Goal: Find specific page/section: Locate a particular part of the current website

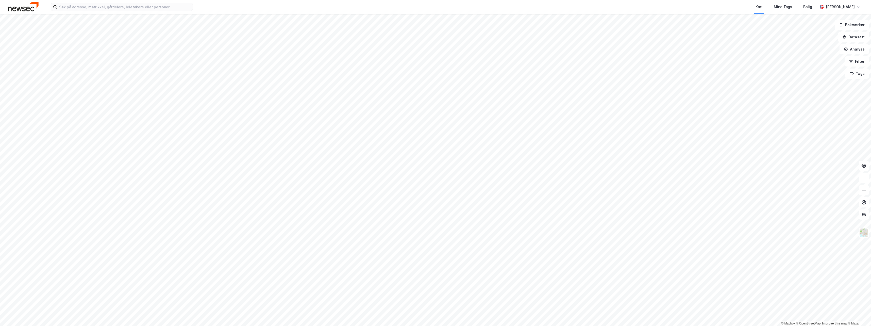
click at [123, 12] on div "Kart Mine Tags Bolig [PERSON_NAME]" at bounding box center [435, 7] width 871 height 14
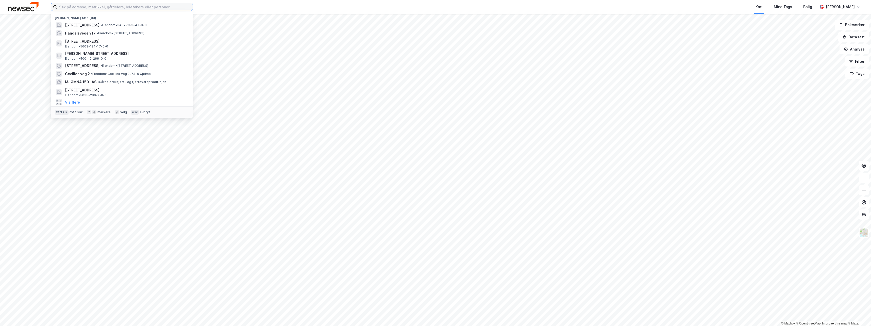
click at [123, 8] on input at bounding box center [125, 7] width 136 height 8
click at [82, 9] on input at bounding box center [125, 7] width 136 height 8
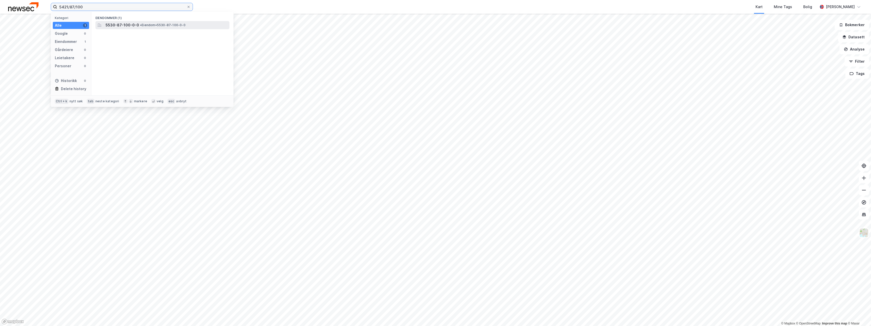
type input "5421/87/100"
click at [118, 25] on span "5530-87-100-0-0" at bounding box center [122, 25] width 33 height 6
